Goal: Check status: Check status

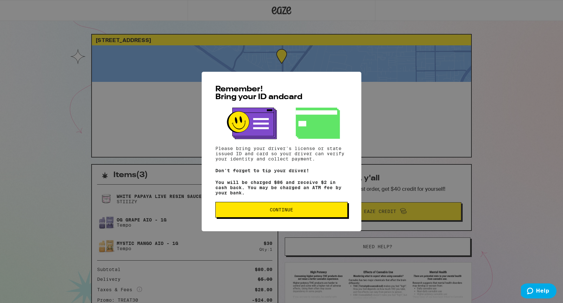
click at [269, 212] on span "Continue" at bounding box center [281, 209] width 121 height 5
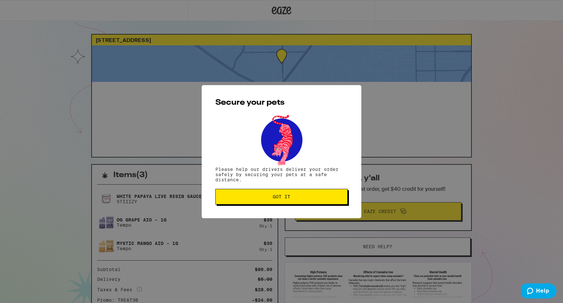
click at [282, 199] on span "Got it" at bounding box center [282, 196] width 18 height 5
